Goal: Use online tool/utility: Utilize a website feature to perform a specific function

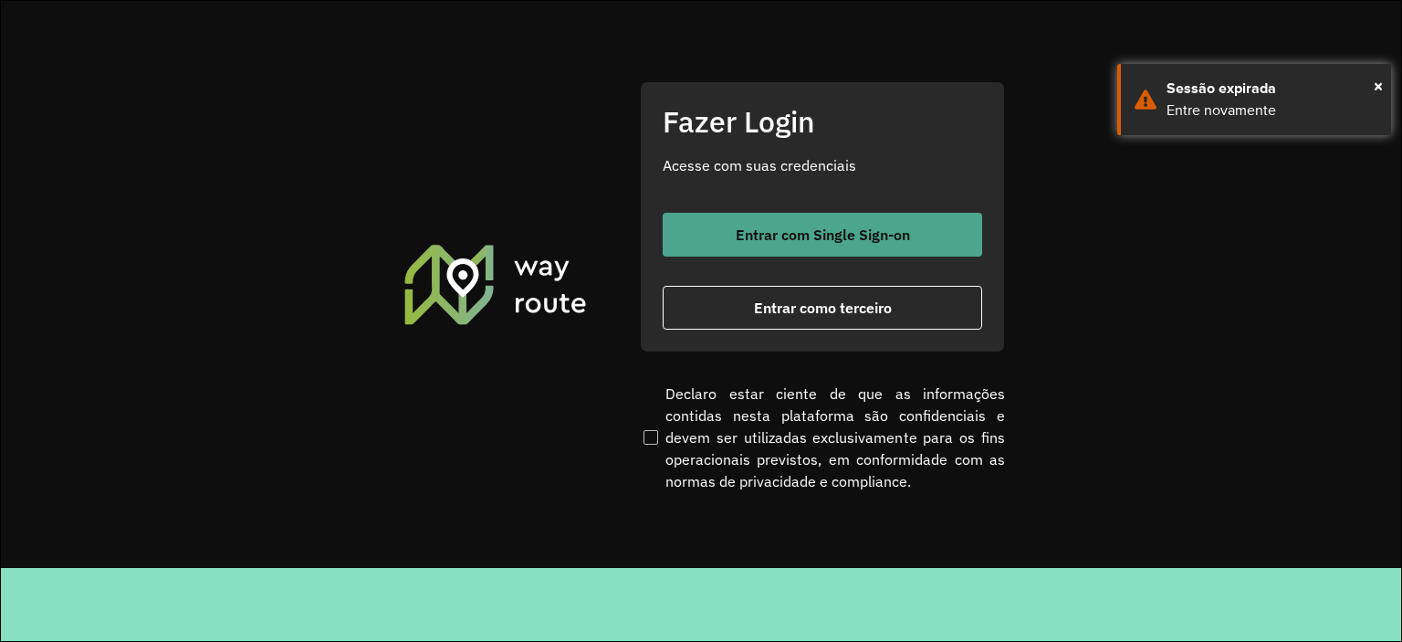
click at [825, 249] on button "Entrar com Single Sign-on" at bounding box center [823, 235] width 320 height 44
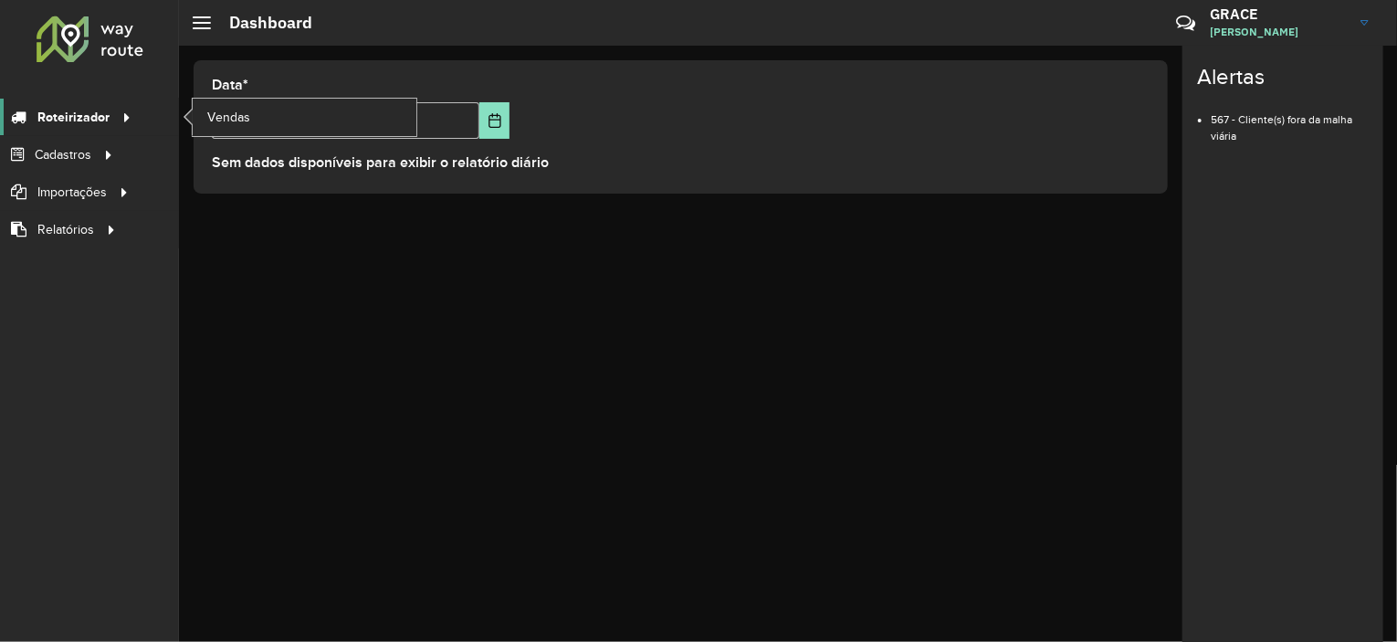
click at [121, 114] on icon at bounding box center [124, 115] width 16 height 27
click at [212, 108] on span "Vendas" at bounding box center [229, 117] width 45 height 19
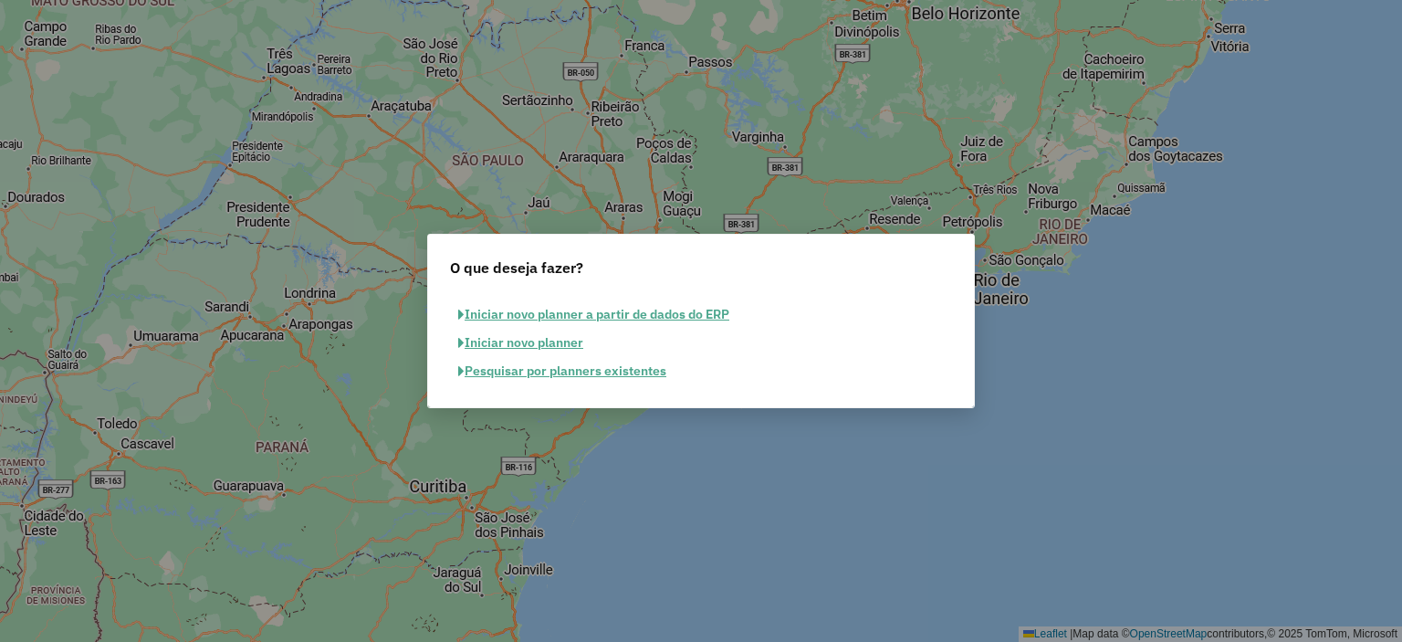
click at [606, 311] on button "Iniciar novo planner a partir de dados do ERP" at bounding box center [594, 314] width 288 height 28
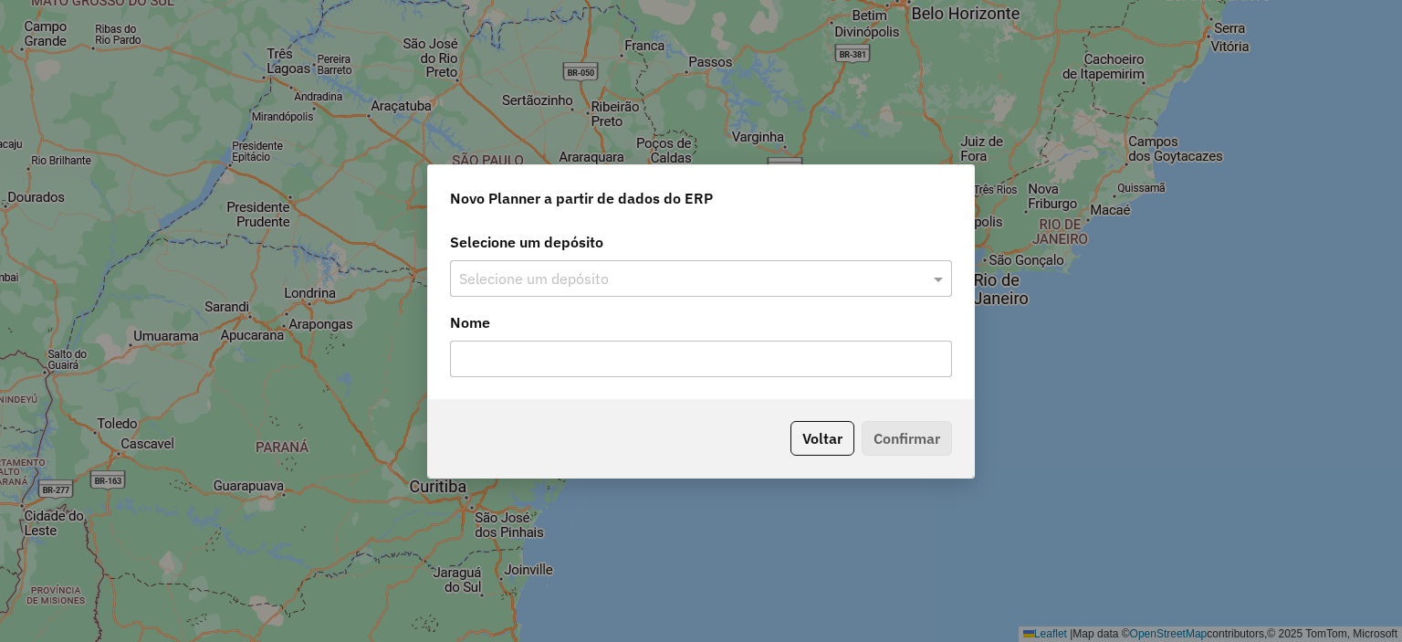
click at [712, 288] on input "text" at bounding box center [682, 279] width 447 height 22
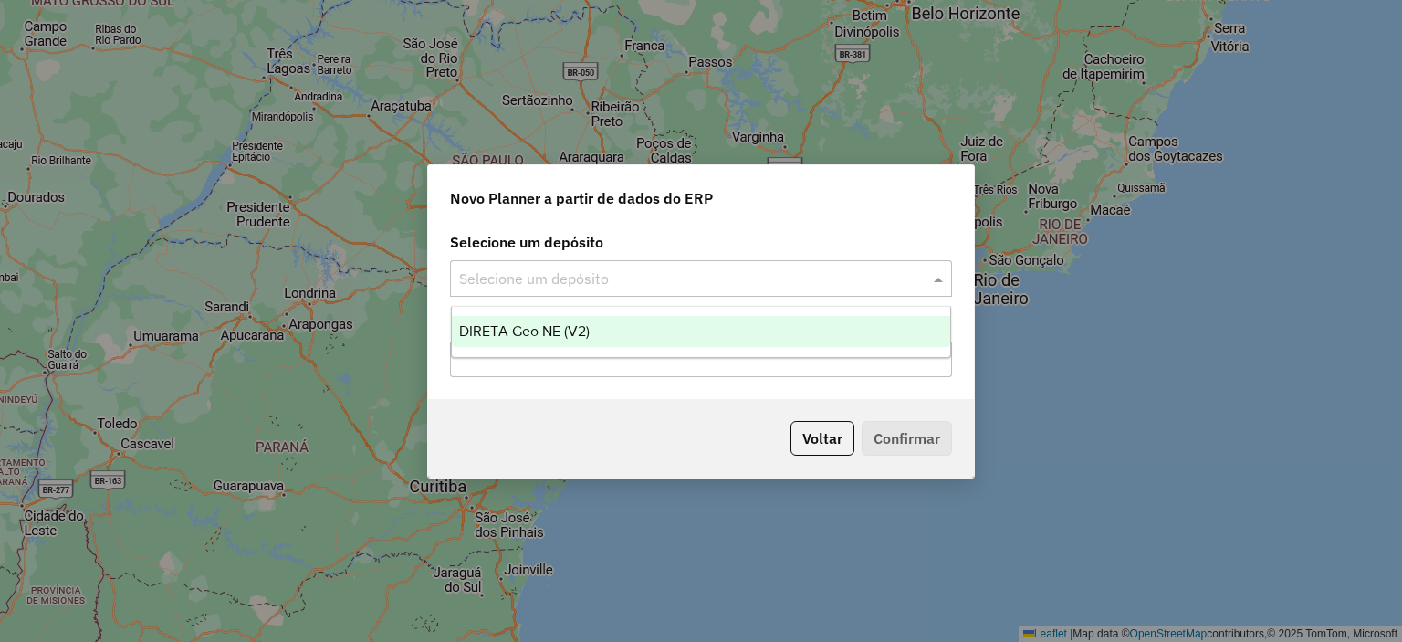
click at [561, 331] on span "DIRETA Geo NE (V2)" at bounding box center [524, 331] width 131 height 16
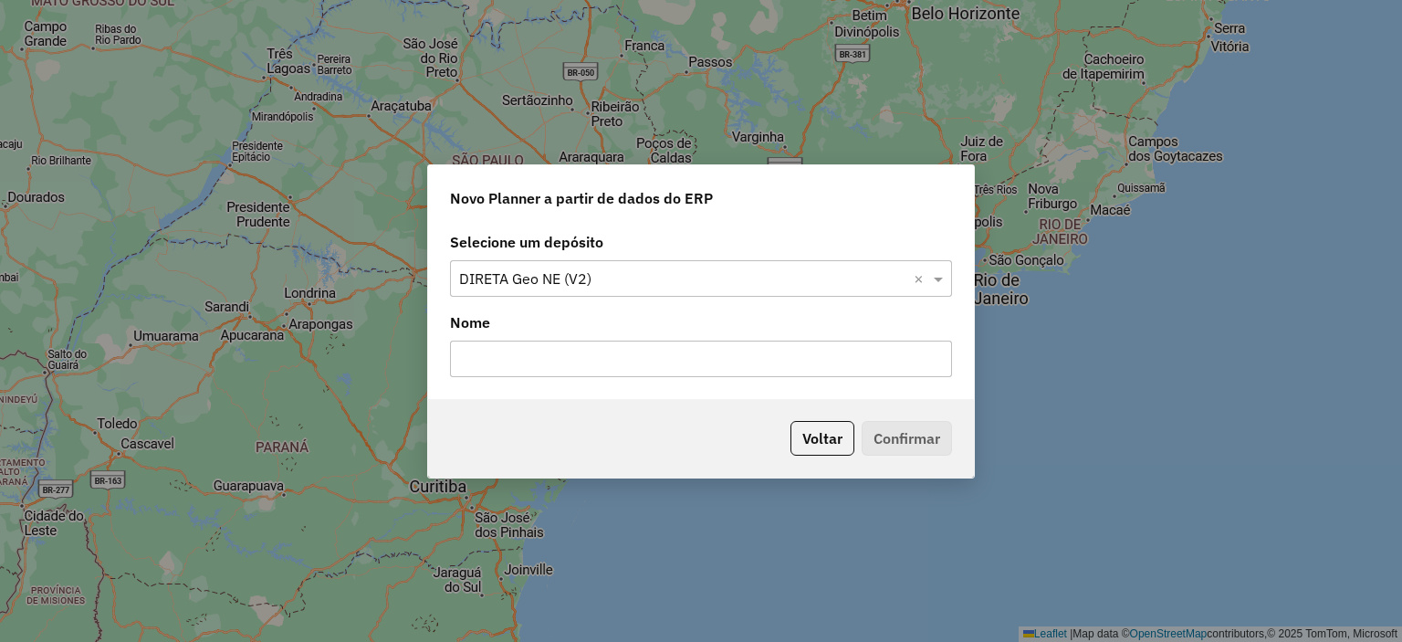
click at [570, 354] on input "text" at bounding box center [701, 359] width 502 height 37
type input "**********"
click at [945, 435] on button "Confirmar" at bounding box center [907, 438] width 90 height 35
